Goal: Task Accomplishment & Management: Complete application form

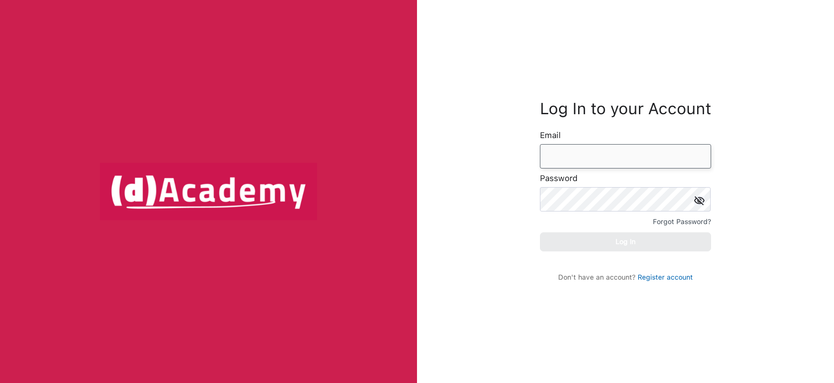
click at [660, 162] on input "email" at bounding box center [625, 156] width 171 height 24
type input "**********"
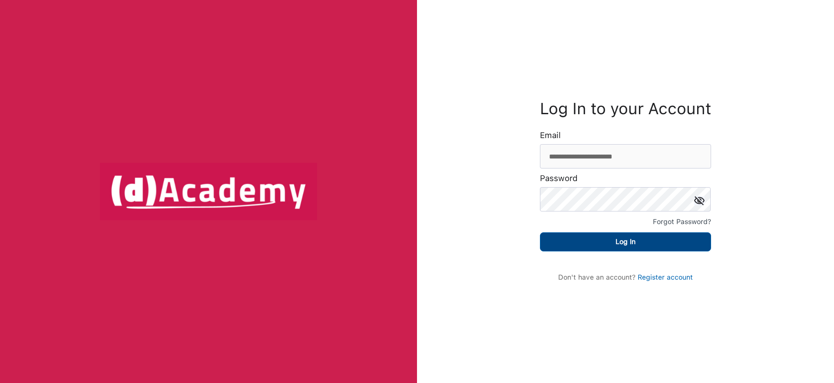
click at [673, 243] on button "Log In" at bounding box center [625, 242] width 171 height 19
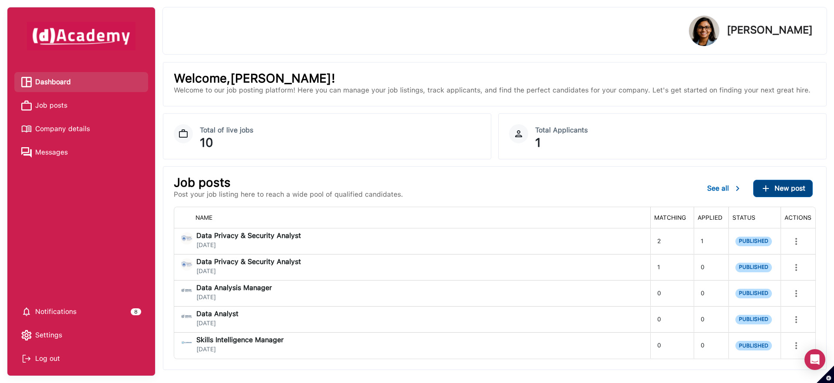
click at [773, 189] on div "New post" at bounding box center [783, 188] width 45 height 10
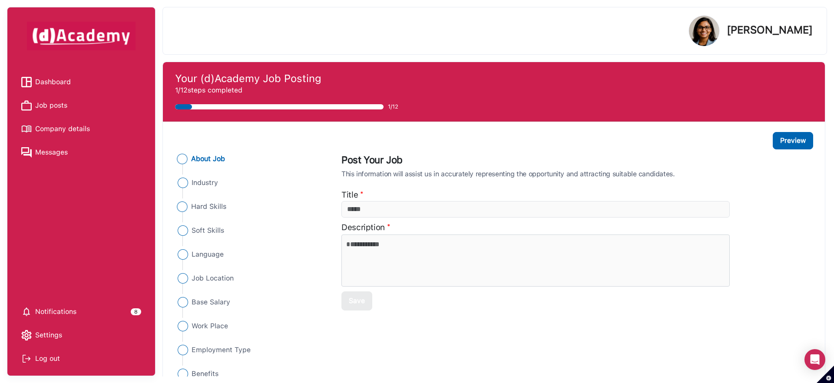
click at [217, 209] on span "Hard Skills" at bounding box center [209, 207] width 36 height 10
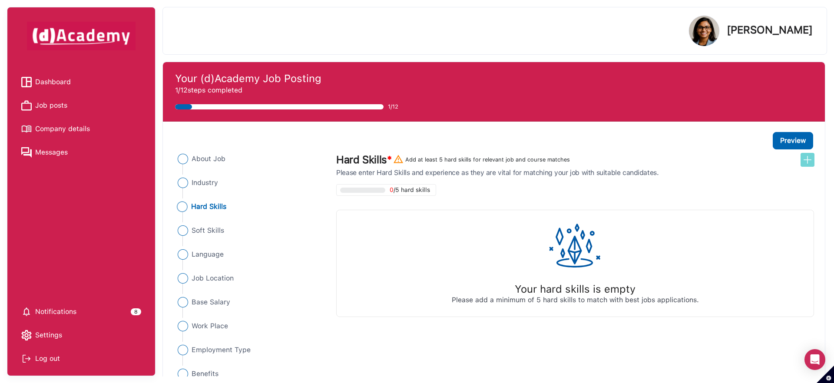
click at [809, 165] on img at bounding box center [808, 160] width 10 height 10
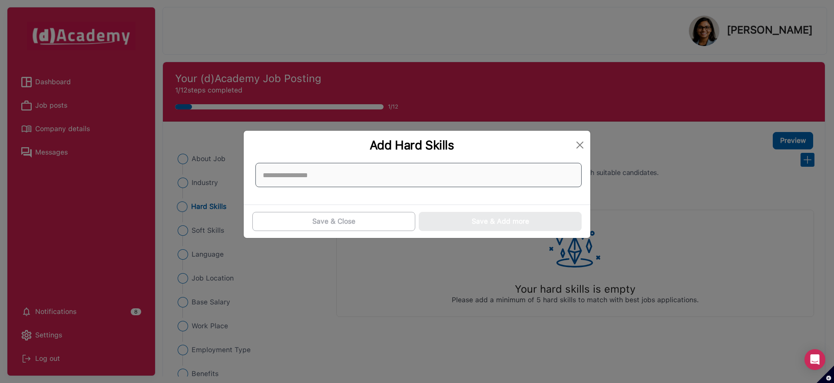
click at [555, 172] on input at bounding box center [419, 175] width 326 height 24
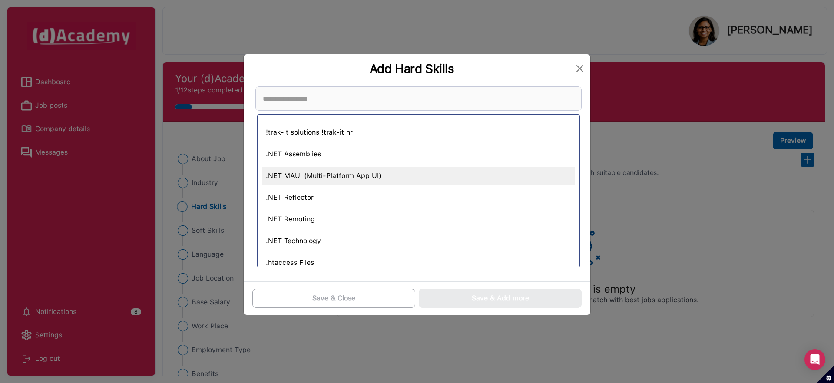
click at [488, 178] on div ".NET MAUI (Multi-Platform App UI)" at bounding box center [418, 176] width 313 height 18
